Goal: Task Accomplishment & Management: Manage account settings

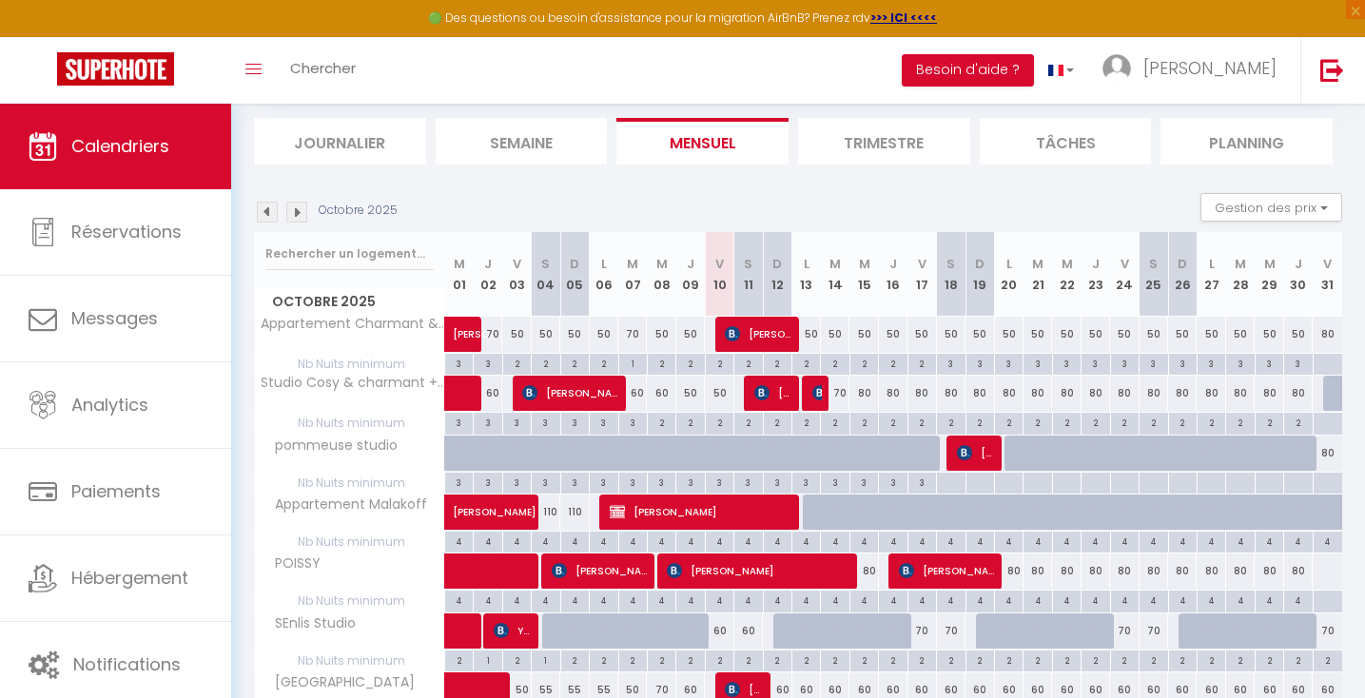
scroll to position [197, 0]
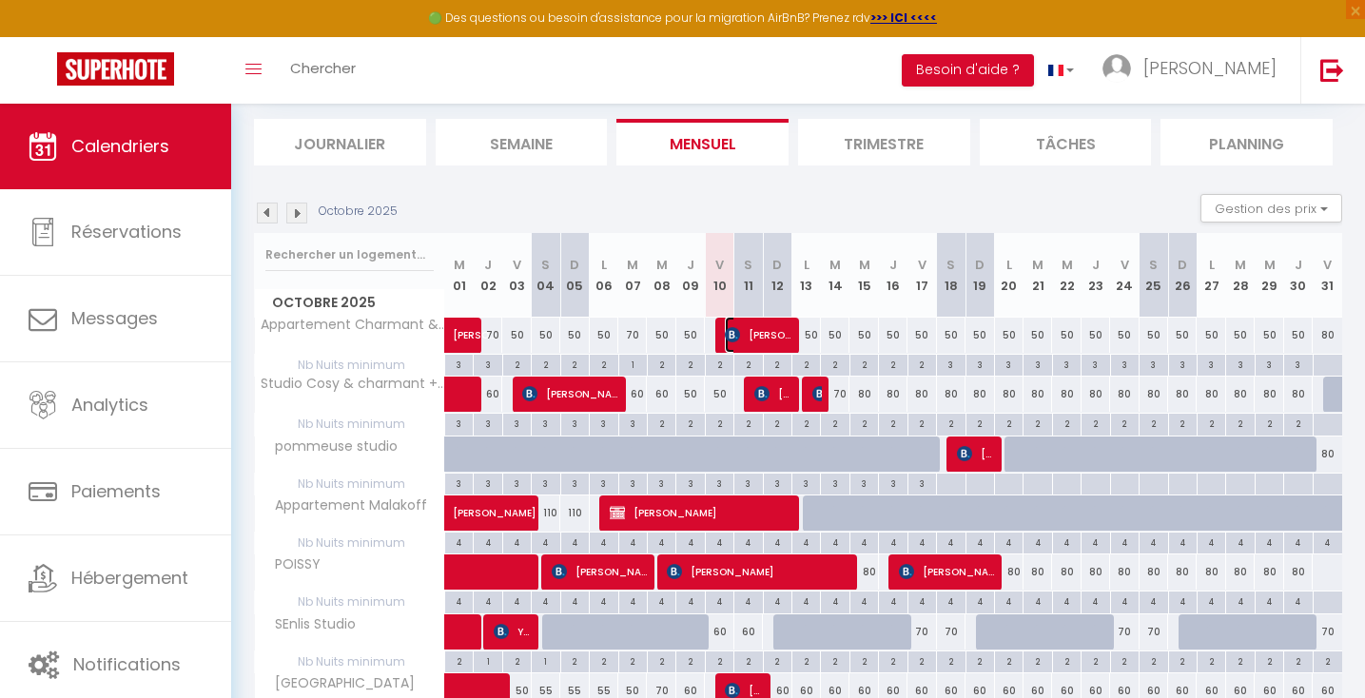
click at [741, 333] on span "[PERSON_NAME] Oscar" at bounding box center [758, 335] width 67 height 36
select select "OK"
select select "KO"
select select "0"
select select "1"
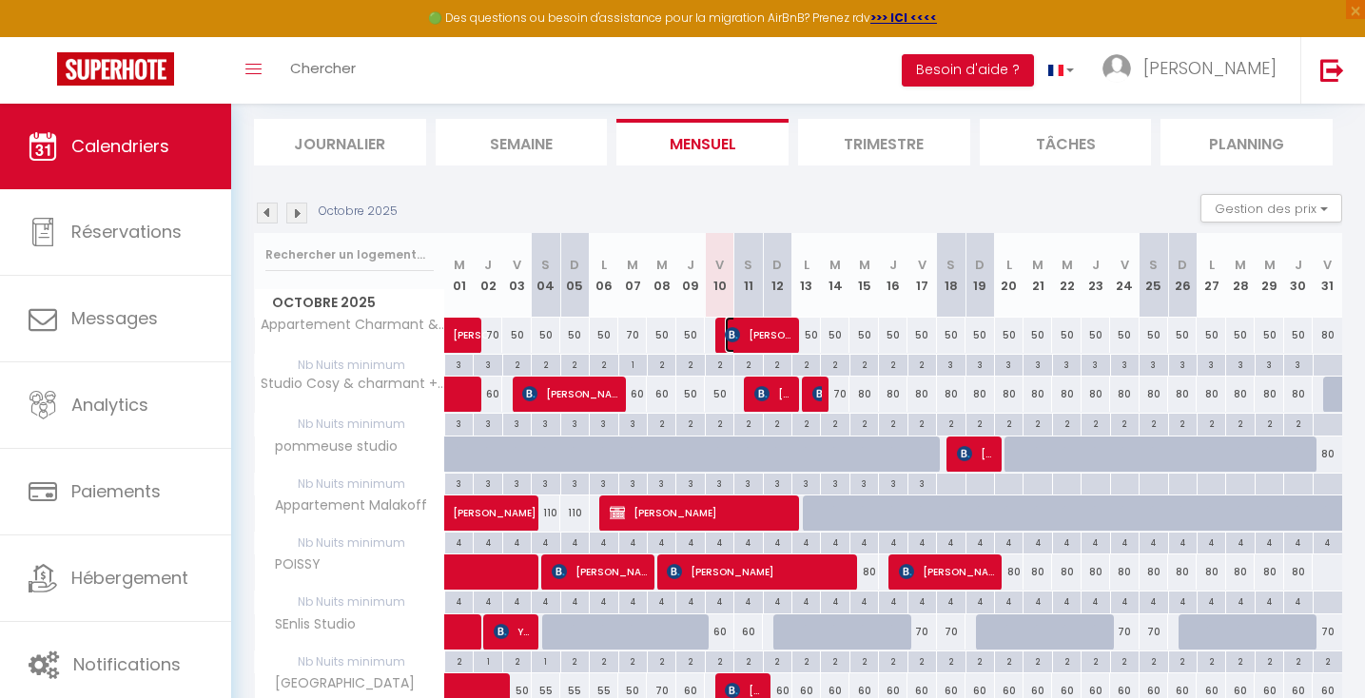
select select "1"
select select
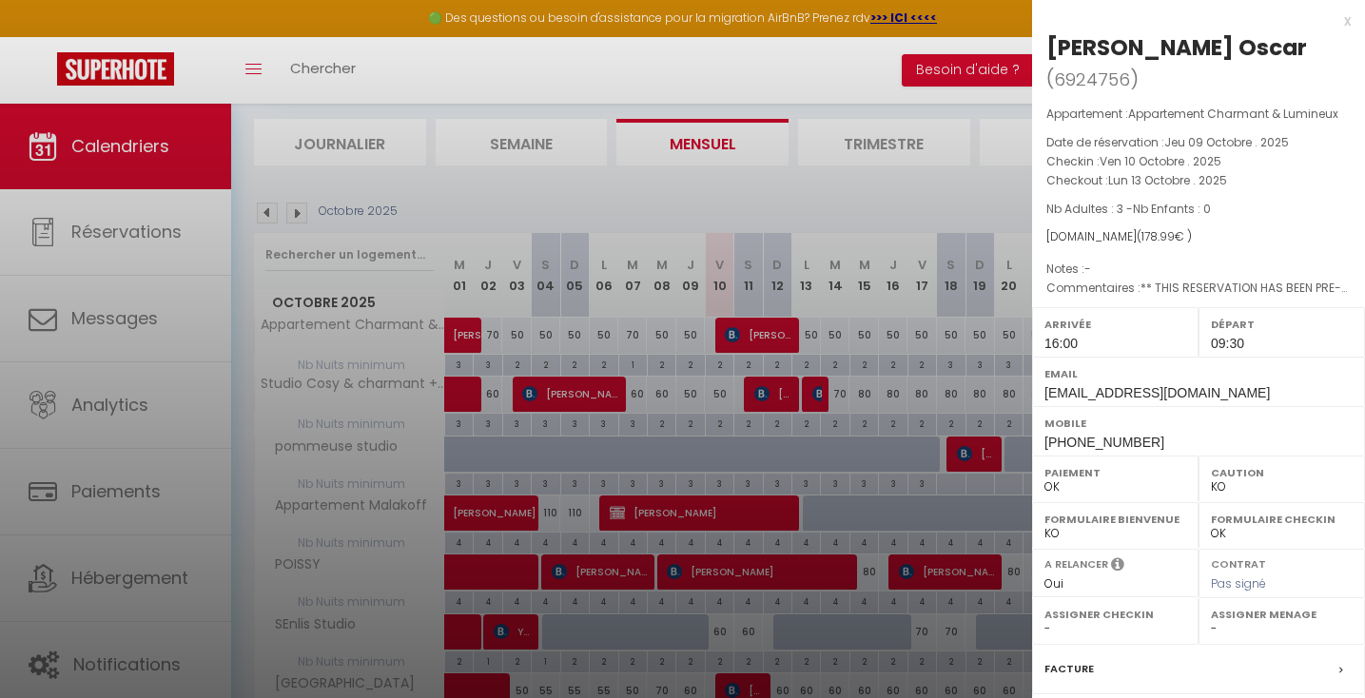
click at [741, 333] on div at bounding box center [682, 349] width 1365 height 698
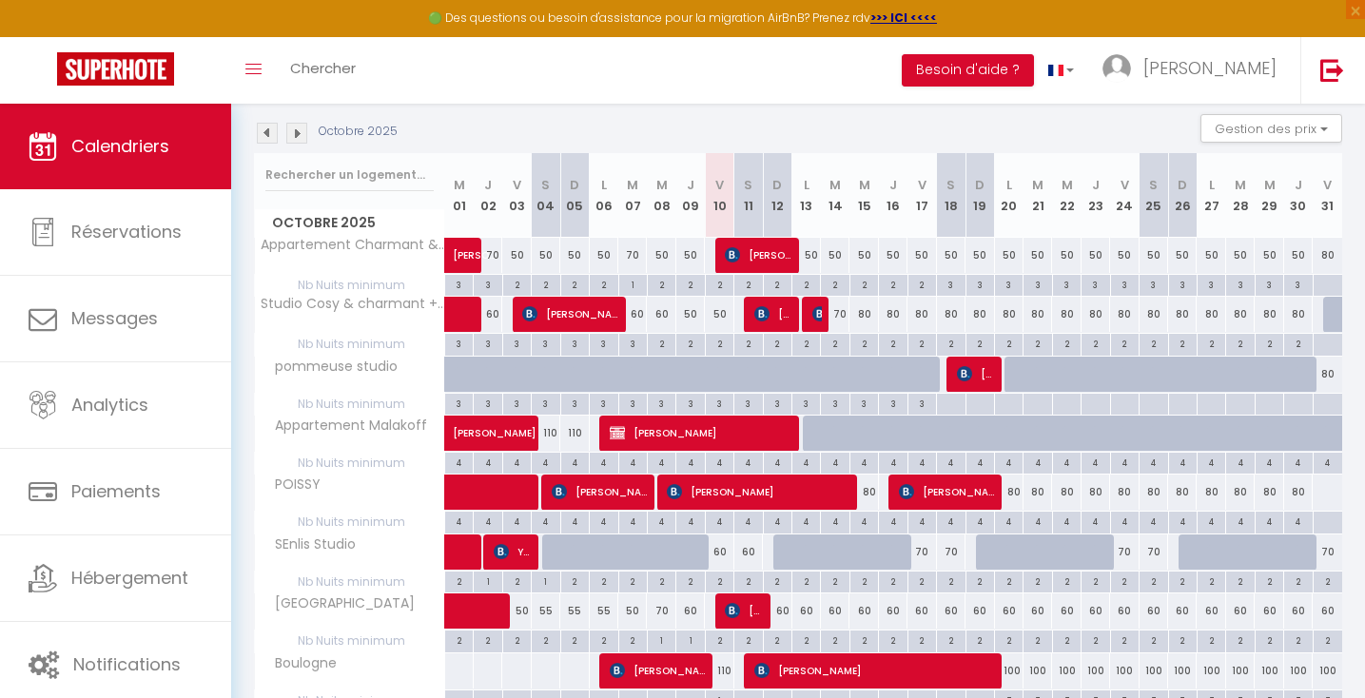
scroll to position [291, 0]
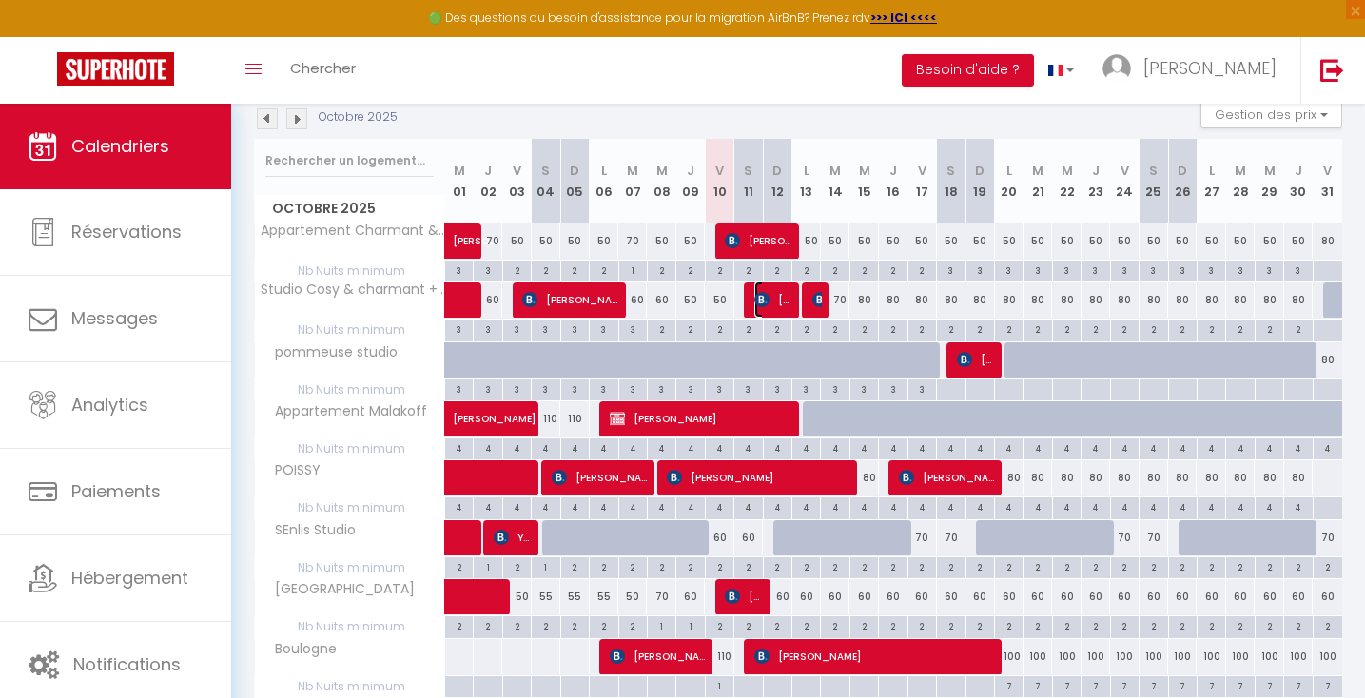
click at [759, 310] on span "[PERSON_NAME]" at bounding box center [773, 299] width 38 height 36
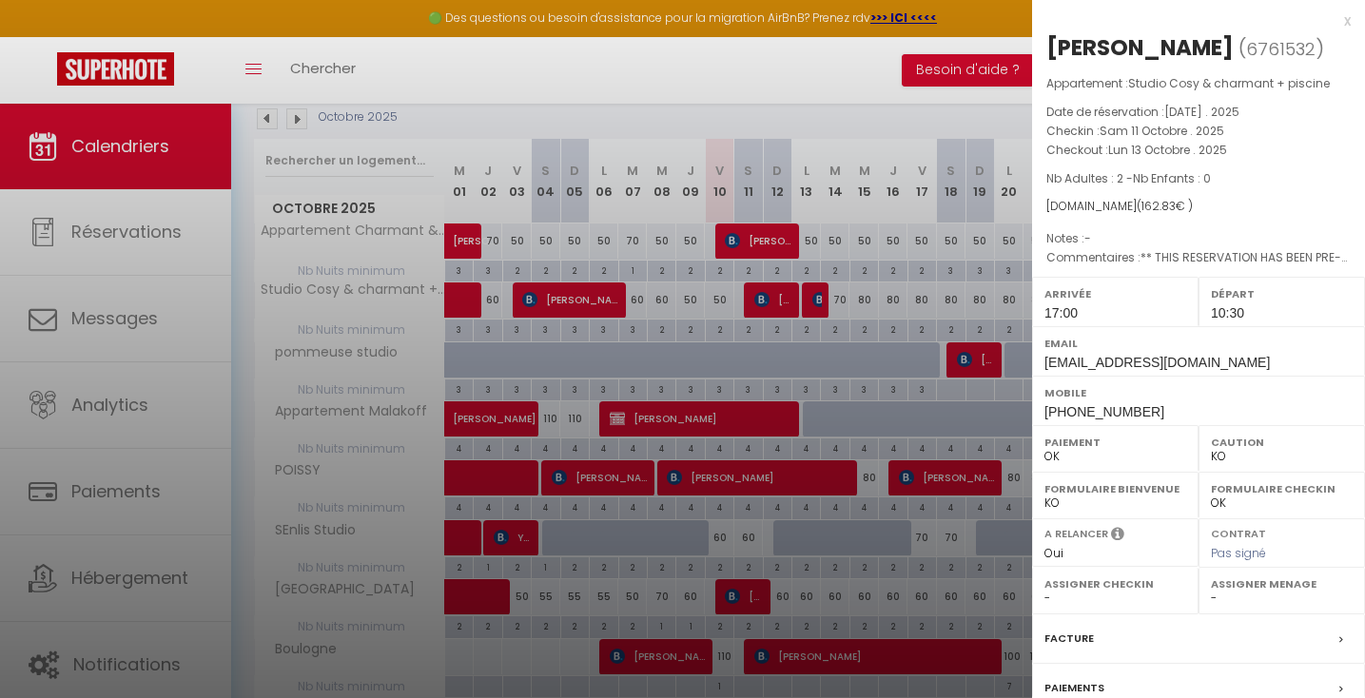
click at [759, 310] on div at bounding box center [682, 349] width 1365 height 698
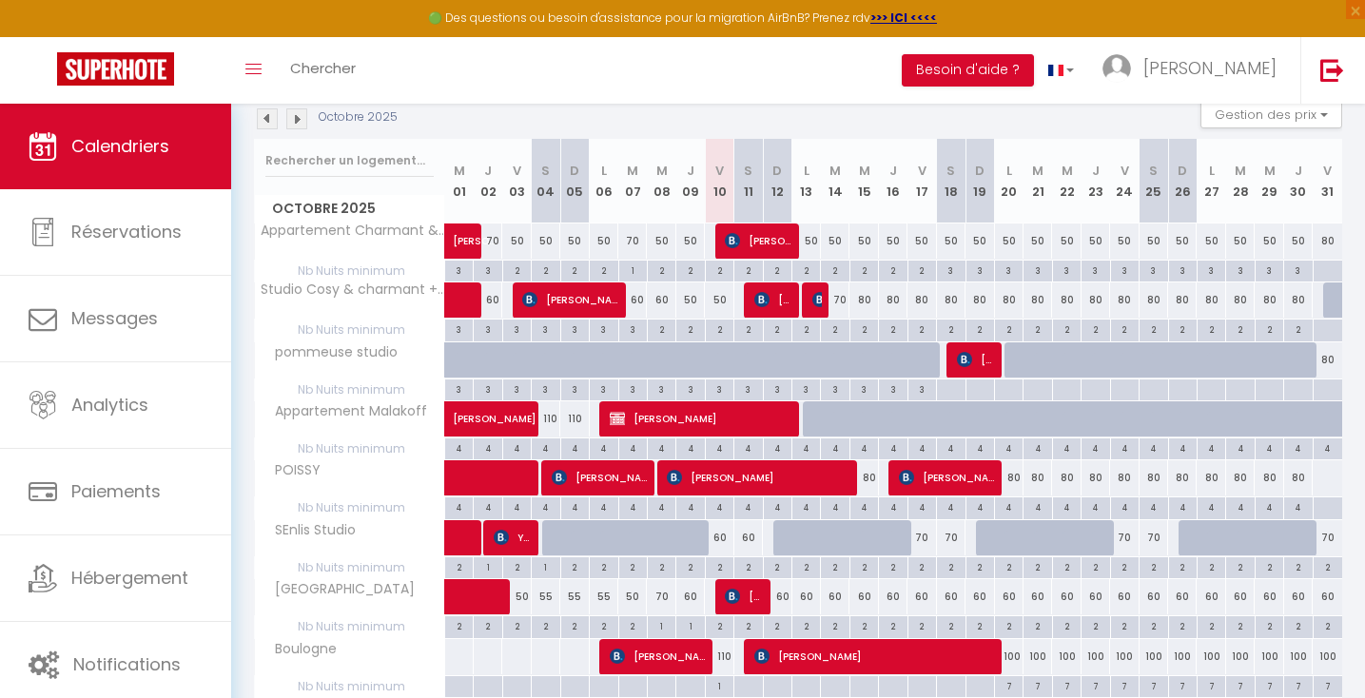
click at [726, 333] on div "2" at bounding box center [720, 329] width 28 height 18
type input "2"
type input "Ven 10 Octobre 2025"
type input "Sam 11 Octobre 2025"
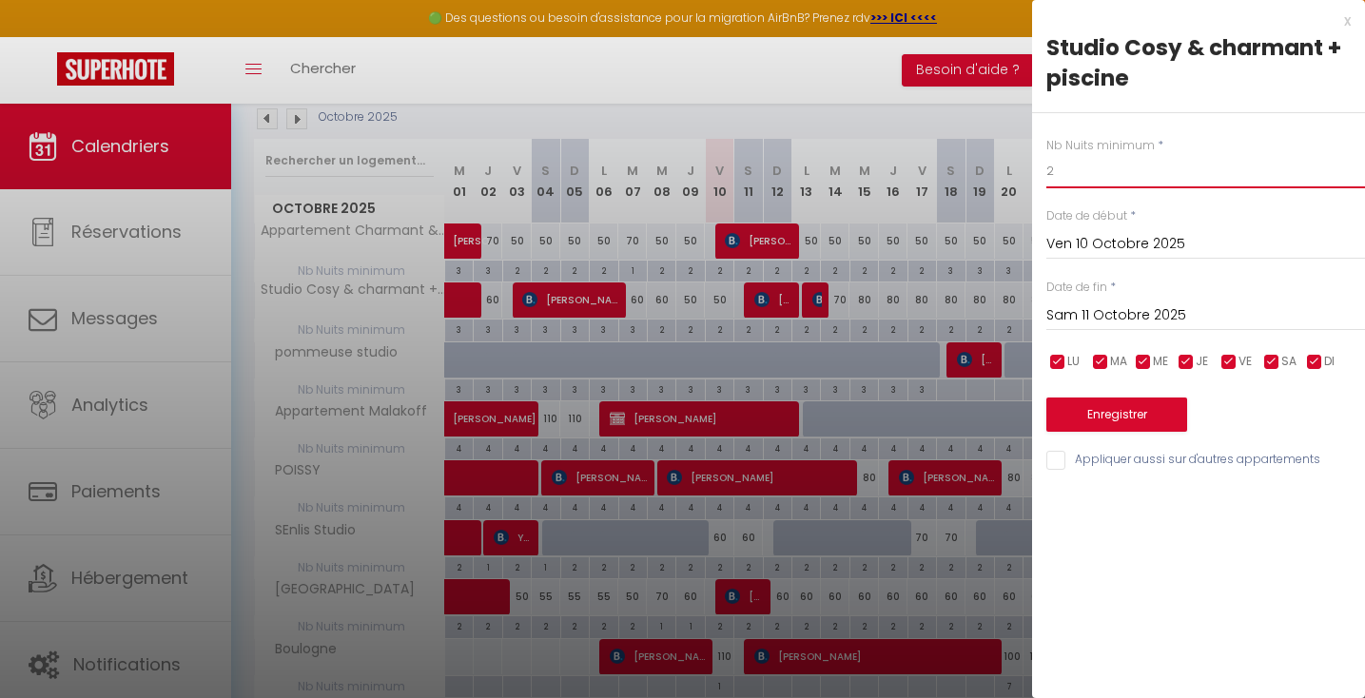
click at [1056, 165] on input "2" at bounding box center [1205, 171] width 319 height 34
type input "1"
click at [1149, 412] on button "Enregistrer" at bounding box center [1116, 414] width 141 height 34
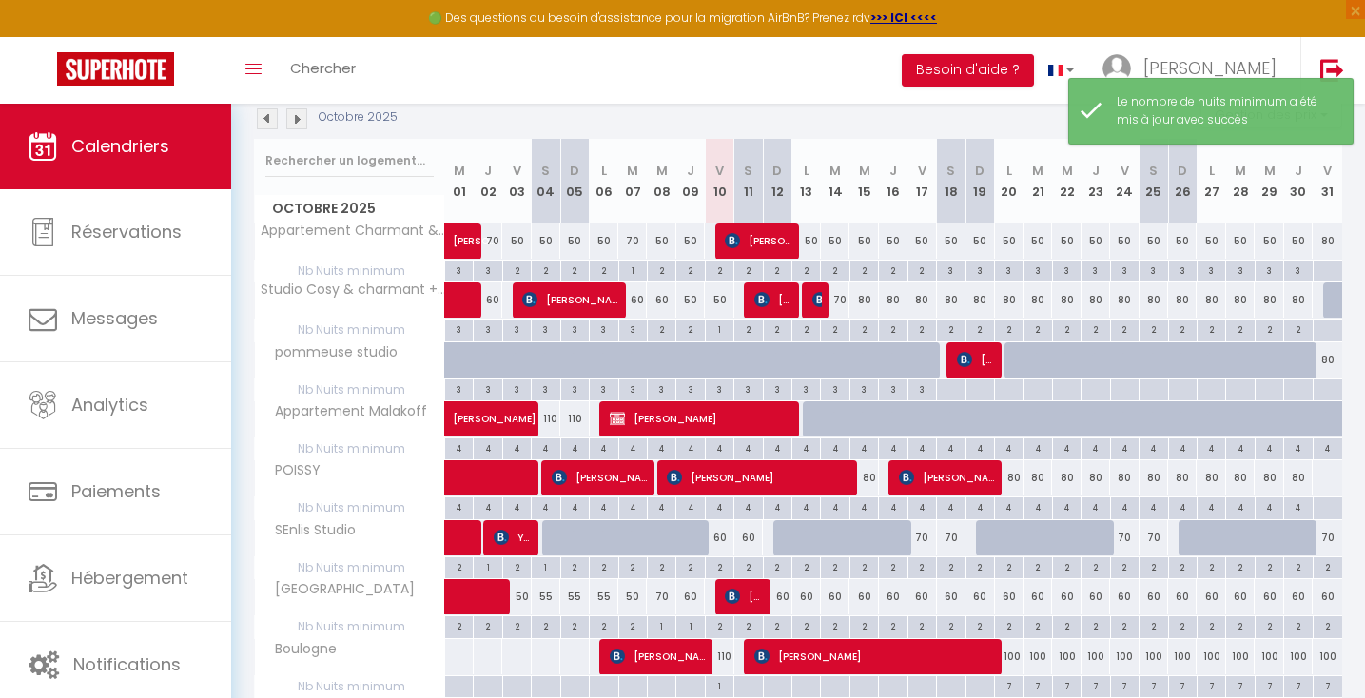
click at [722, 307] on div "50" at bounding box center [719, 299] width 29 height 35
type input "50"
type input "Ven 10 Octobre 2025"
type input "Sam 11 Octobre 2025"
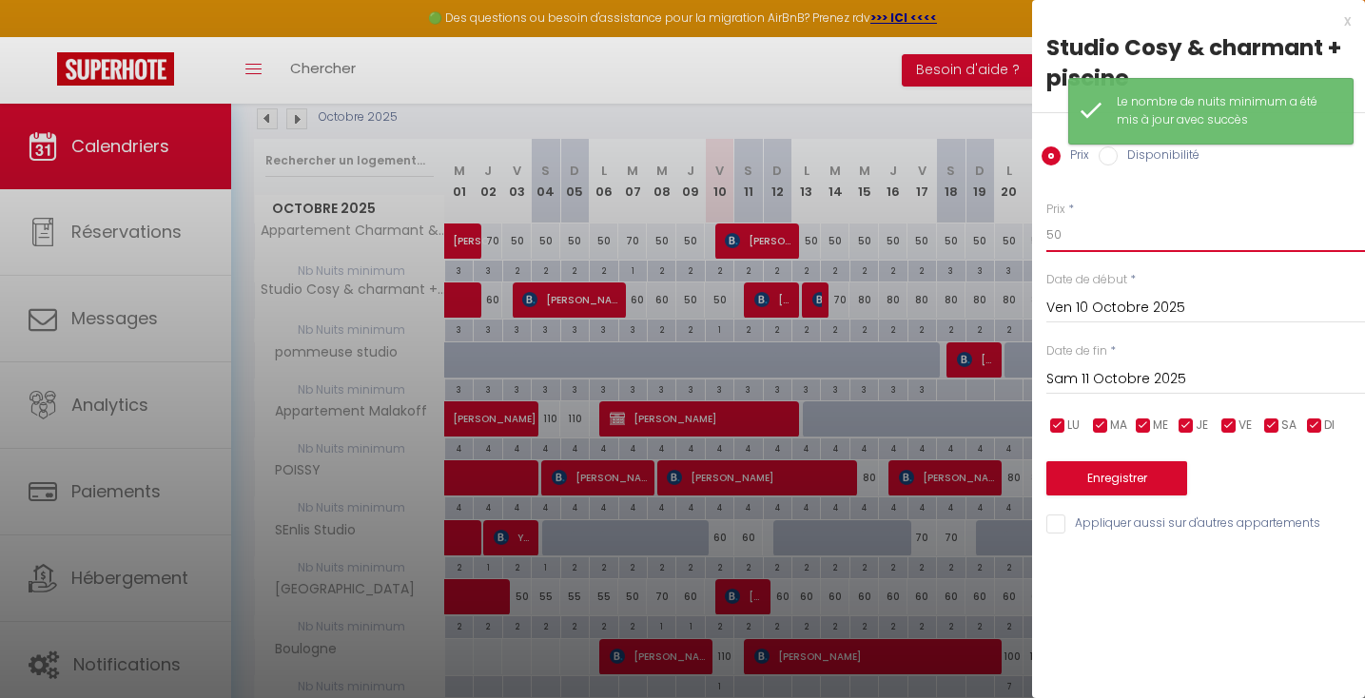
click at [1094, 246] on input "50" at bounding box center [1205, 235] width 319 height 34
type input "80"
click at [1121, 480] on button "Enregistrer" at bounding box center [1116, 478] width 141 height 34
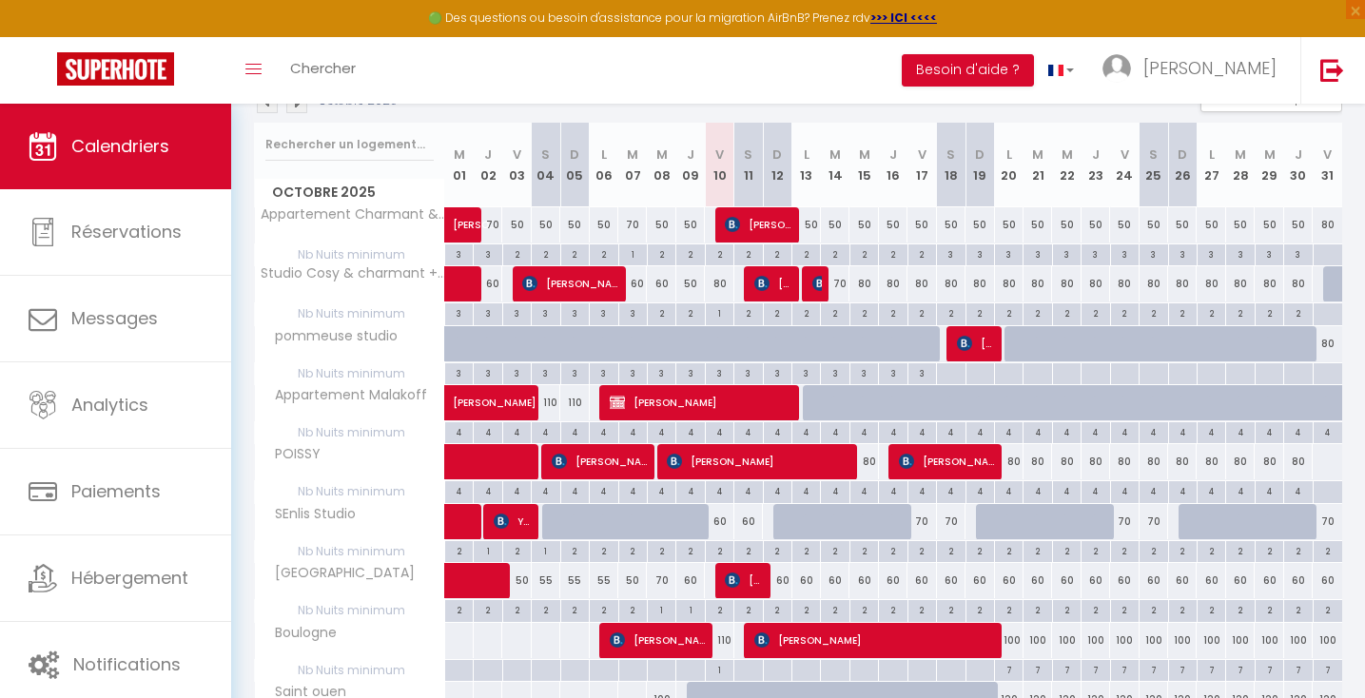
scroll to position [299, 0]
